Goal: Task Accomplishment & Management: Use online tool/utility

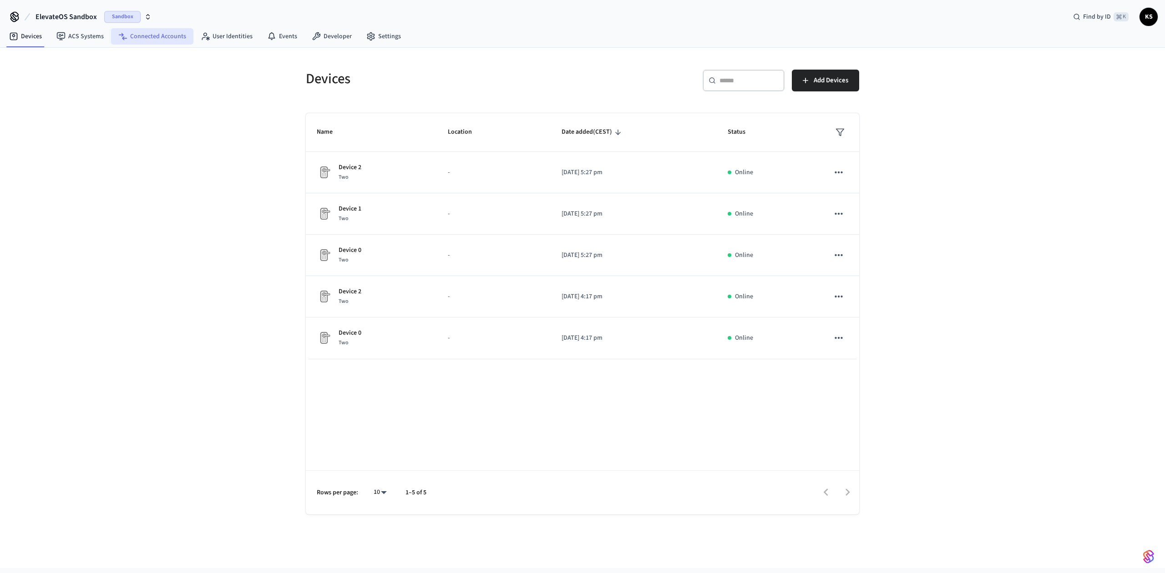
click at [146, 40] on link "Connected Accounts" at bounding box center [152, 36] width 82 height 16
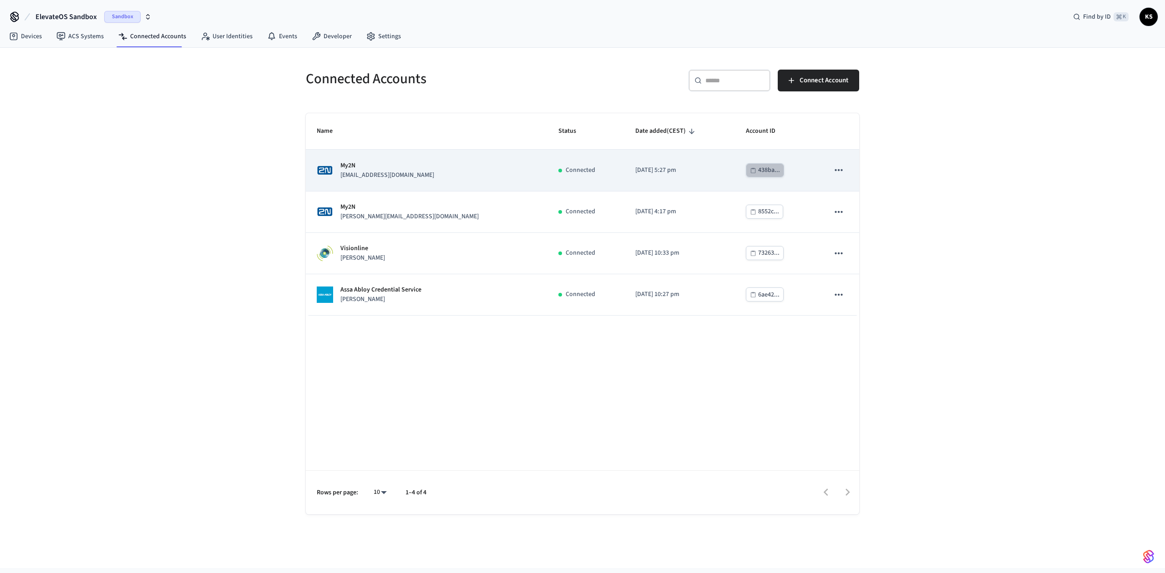
click at [758, 172] on div "438ba..." at bounding box center [769, 170] width 22 height 11
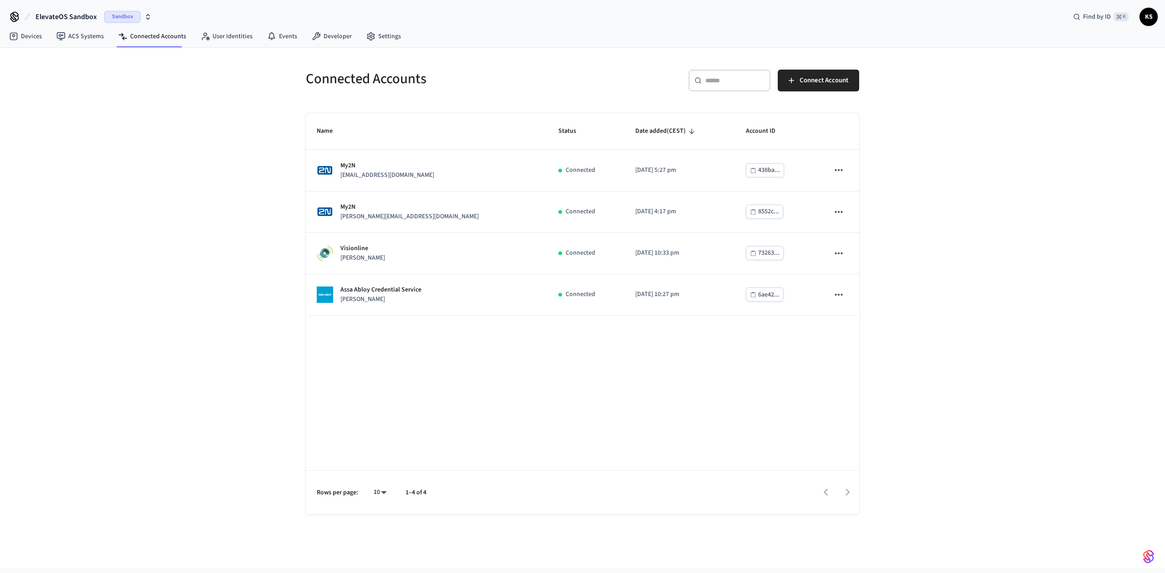
click at [217, 147] on div "Connected Accounts ​ ​ Connect Account Name Status Date added (CEST) Account ID…" at bounding box center [582, 308] width 1165 height 520
click at [304, 38] on link "Developer" at bounding box center [331, 36] width 55 height 16
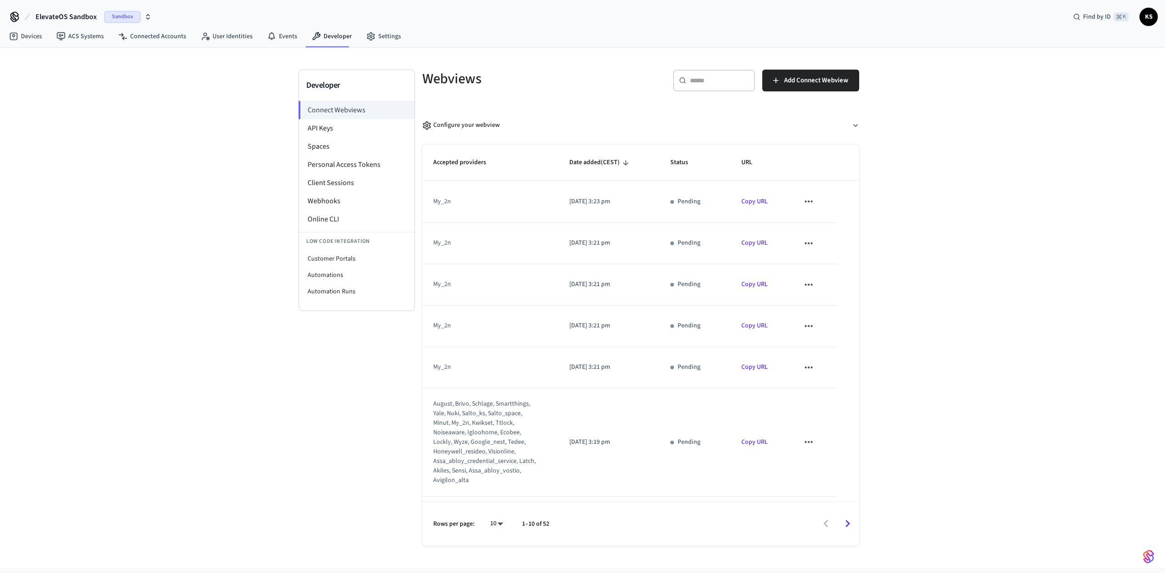
click at [222, 94] on div "Developer Connect Webviews API Keys Spaces Personal Access Tokens Client Sessio…" at bounding box center [582, 308] width 1165 height 520
click at [752, 201] on link "Copy URL" at bounding box center [754, 201] width 26 height 9
click at [815, 86] on button "Add Connect Webview" at bounding box center [810, 81] width 97 height 22
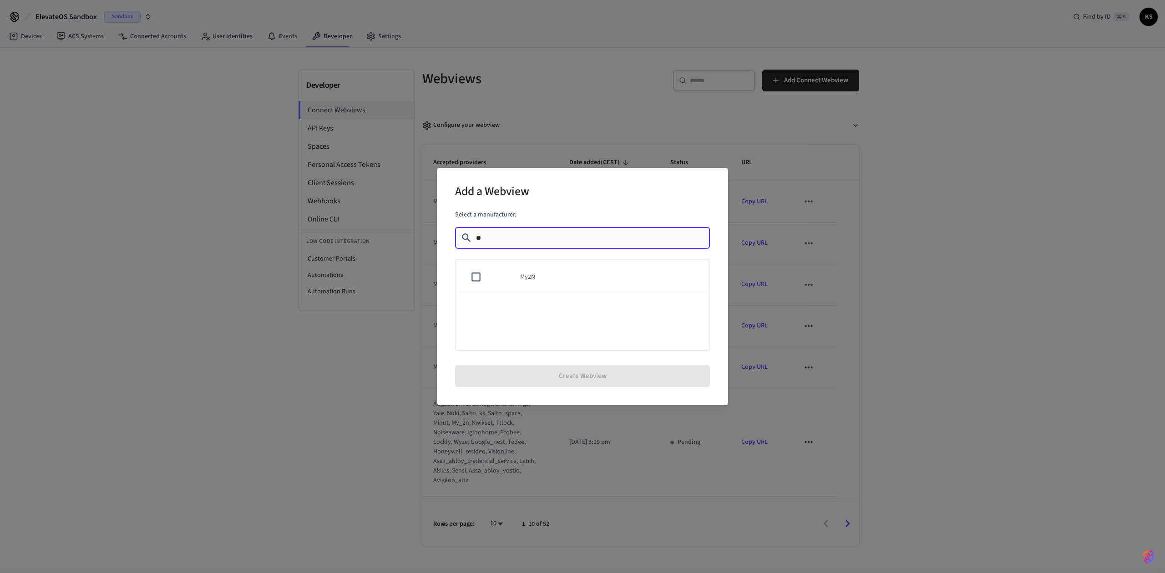
type input "**"
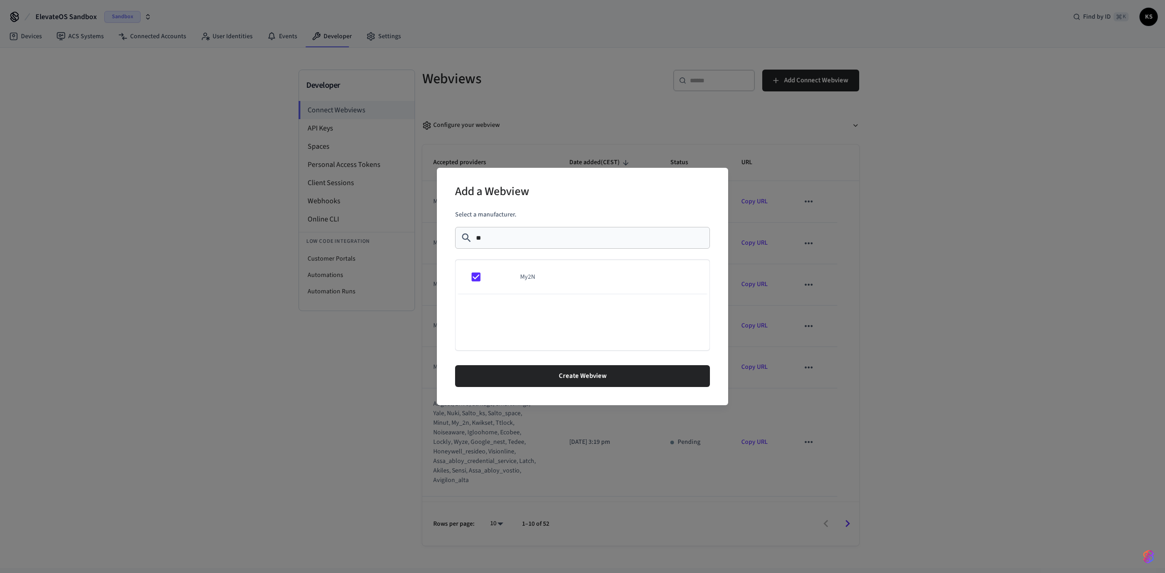
click at [985, 312] on div "Add a Webview Select a manufacturer. ​ ** ​ My2N Create Webview" at bounding box center [582, 286] width 1165 height 573
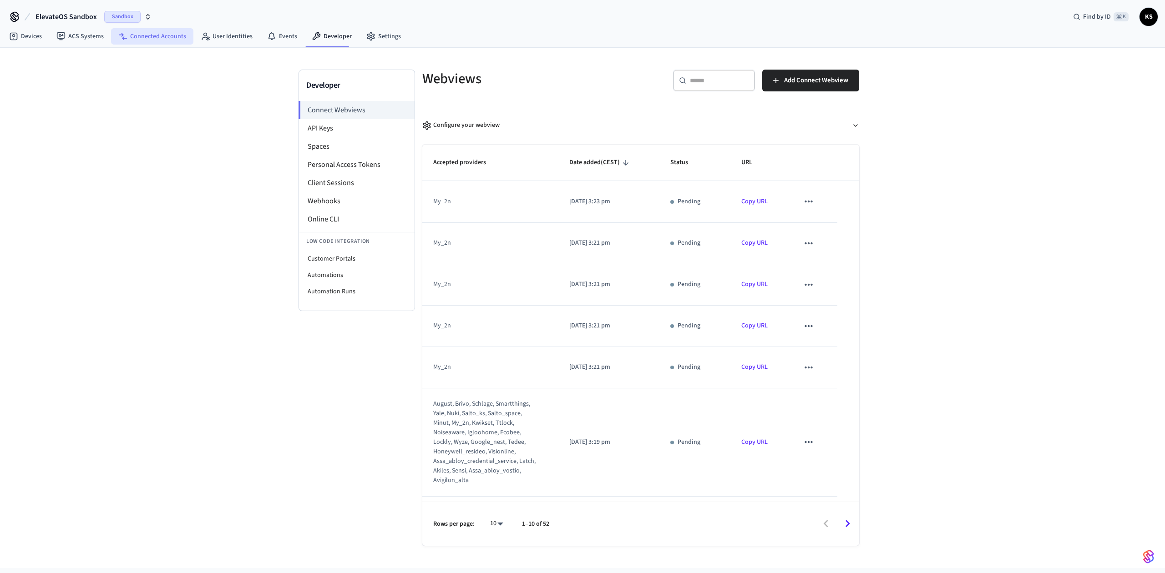
click at [166, 34] on link "Connected Accounts" at bounding box center [152, 36] width 82 height 16
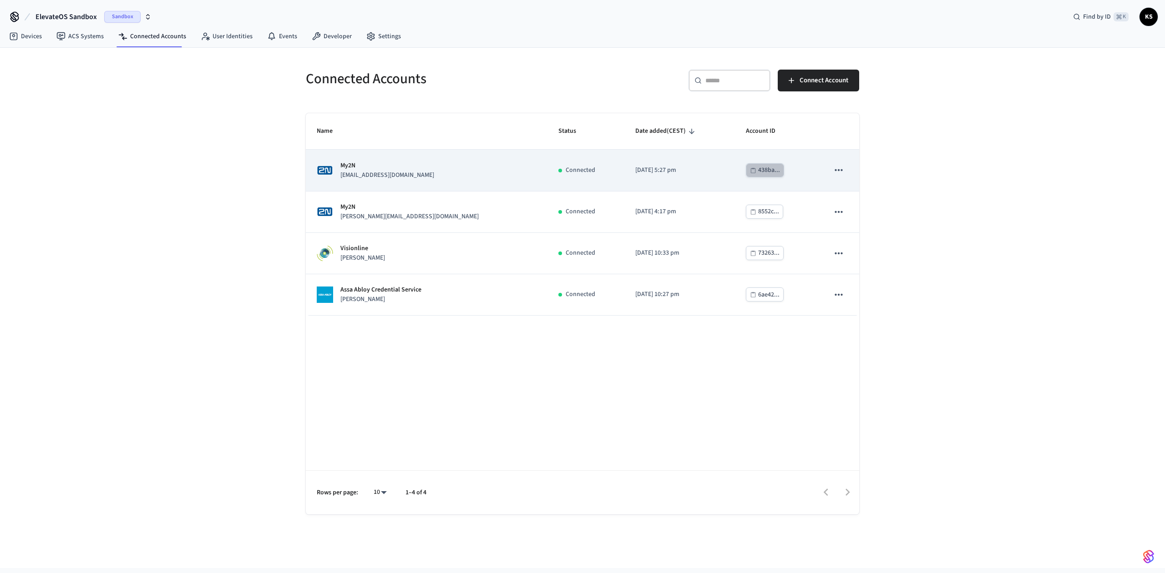
click at [758, 174] on div "438ba..." at bounding box center [769, 170] width 22 height 11
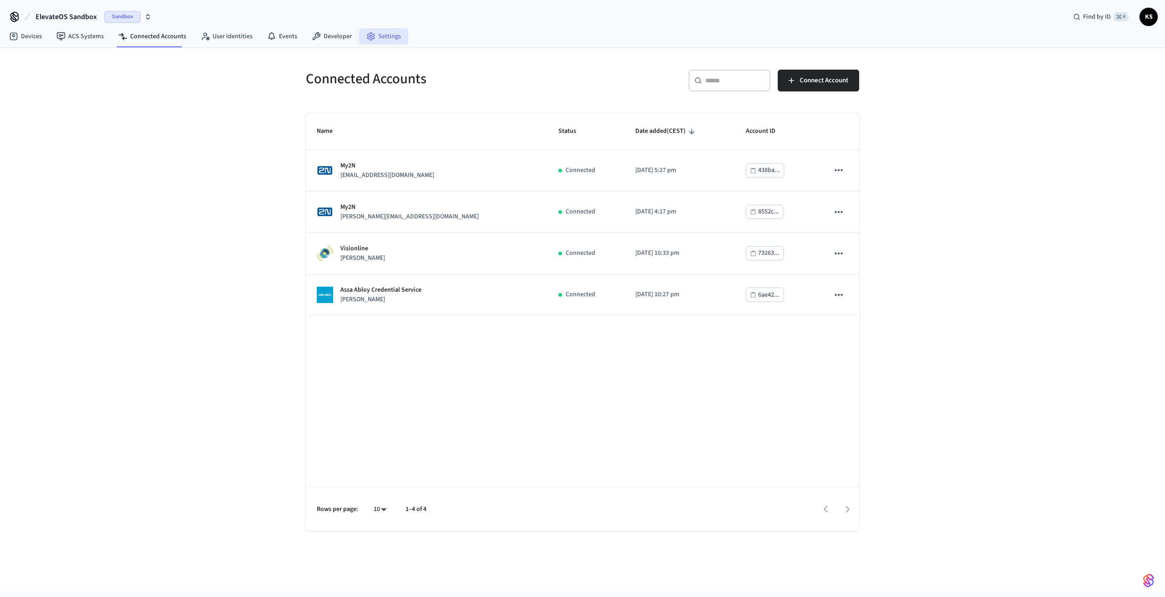
click at [377, 34] on link "Settings" at bounding box center [383, 36] width 49 height 16
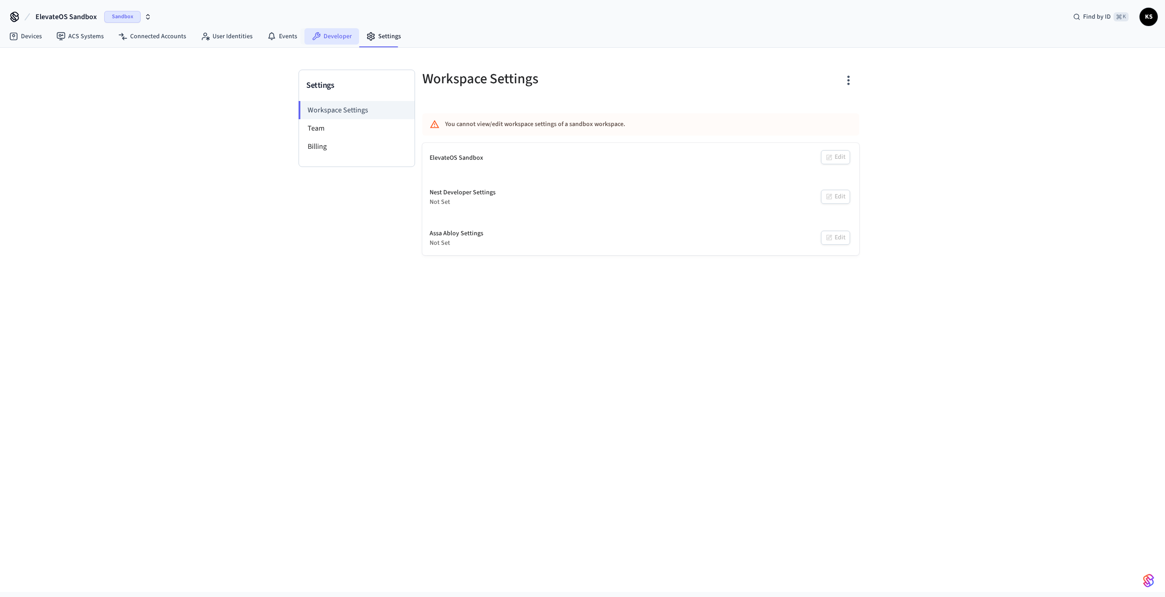
click at [333, 35] on link "Developer" at bounding box center [331, 36] width 55 height 16
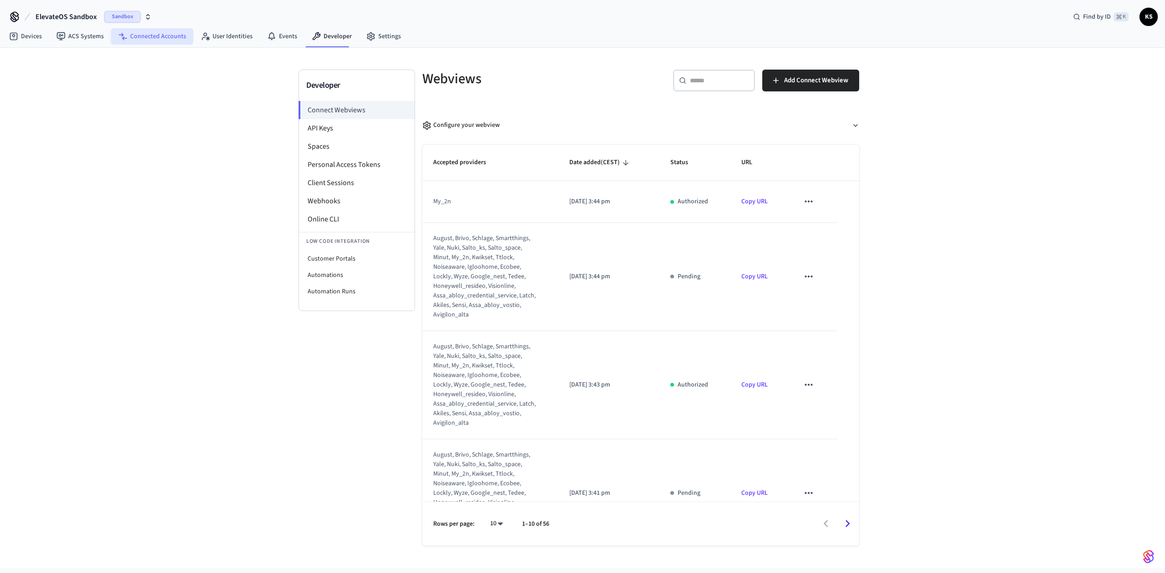
click at [134, 35] on link "Connected Accounts" at bounding box center [152, 36] width 82 height 16
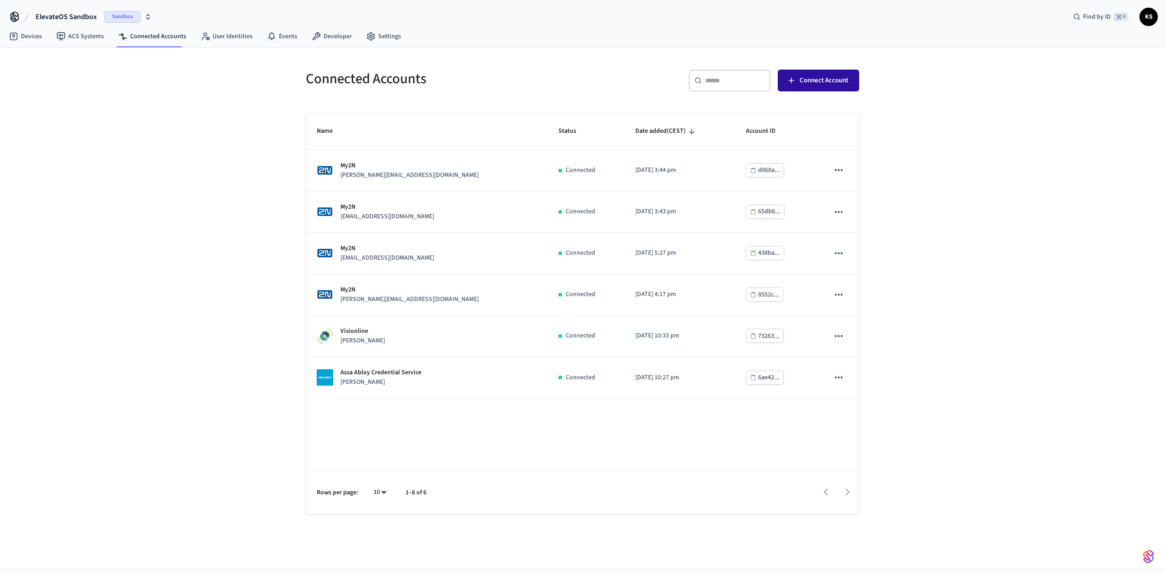
click at [814, 83] on span "Connect Account" at bounding box center [823, 81] width 49 height 12
click at [326, 35] on link "Developer" at bounding box center [331, 36] width 55 height 16
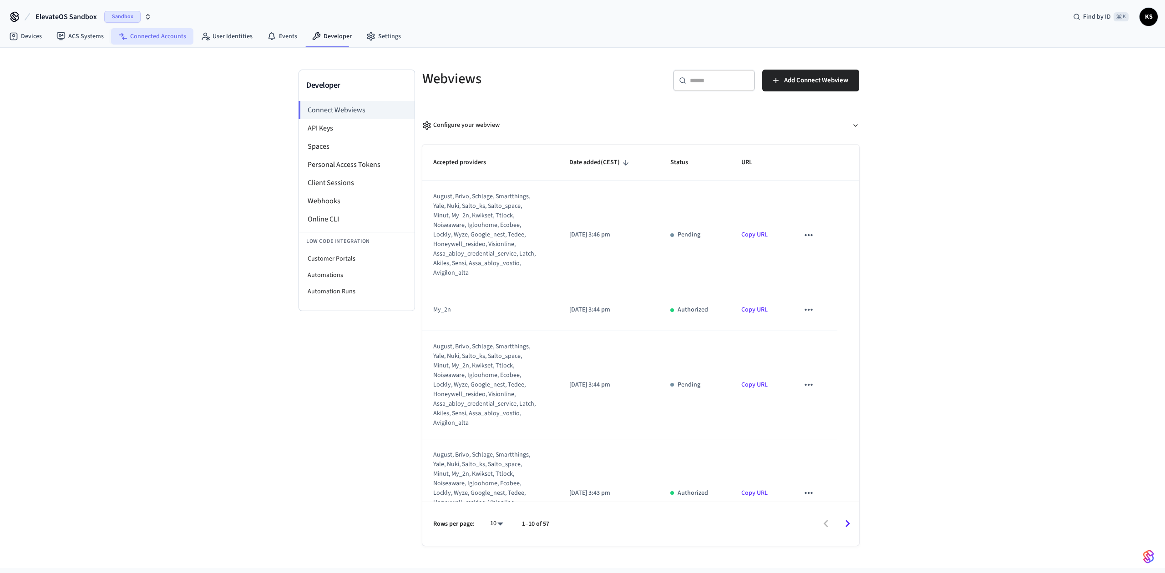
click at [144, 39] on link "Connected Accounts" at bounding box center [152, 36] width 82 height 16
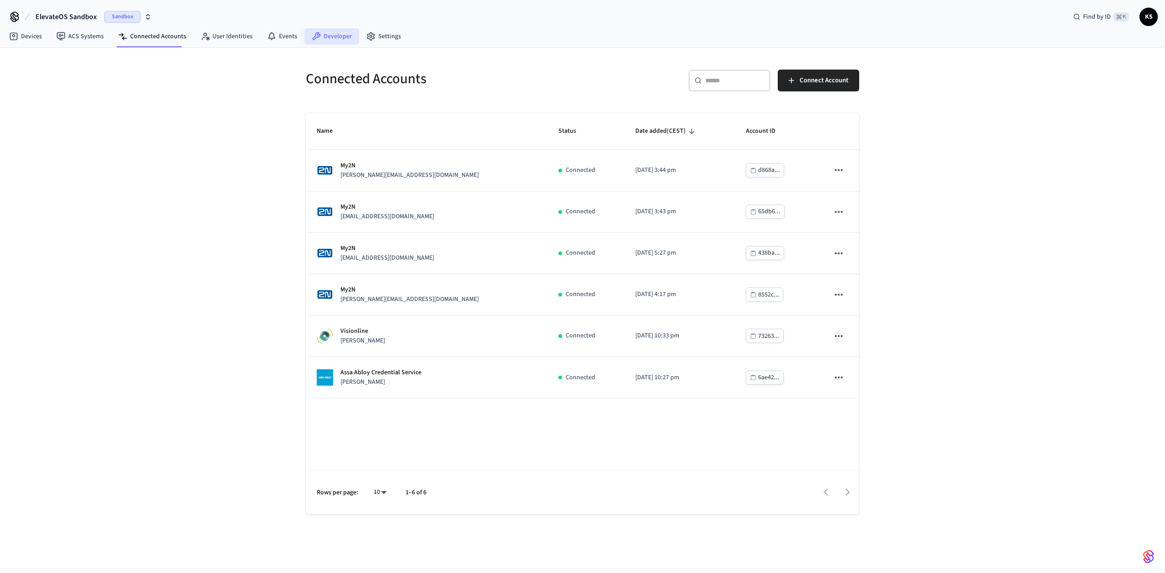
click at [328, 34] on link "Developer" at bounding box center [331, 36] width 55 height 16
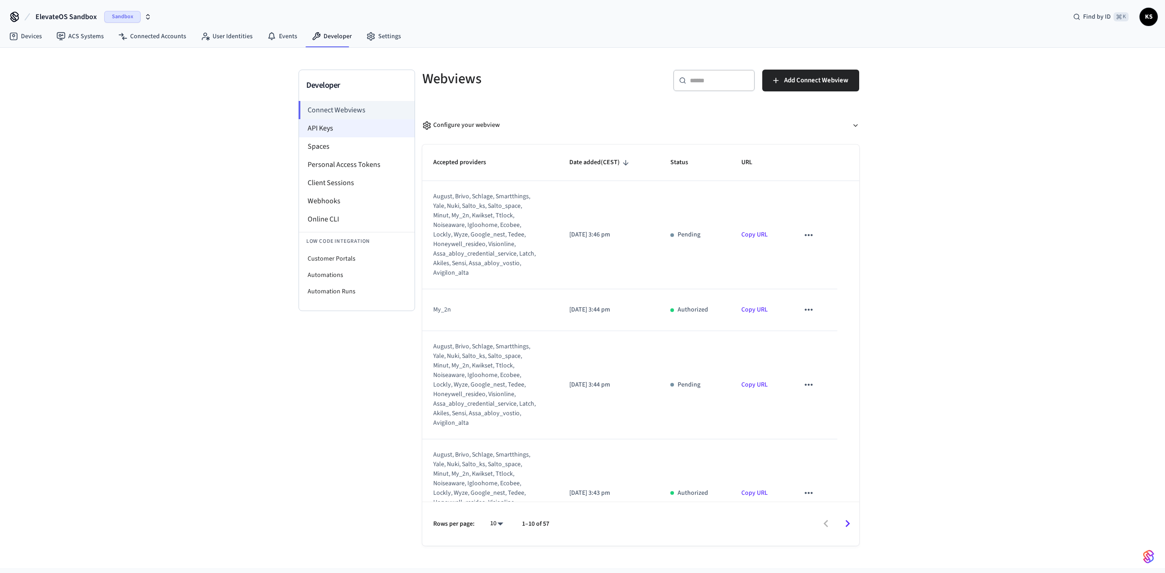
click at [317, 125] on li "API Keys" at bounding box center [357, 128] width 116 height 18
